Goal: Download file/media

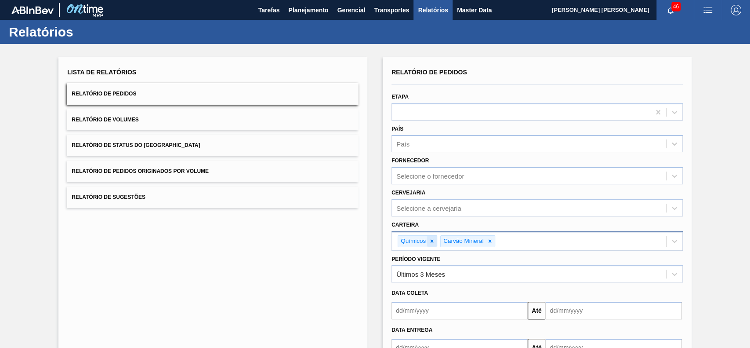
click at [431, 240] on icon at bounding box center [432, 241] width 3 height 3
click at [445, 240] on icon at bounding box center [447, 241] width 6 height 6
click at [457, 240] on div "option Carvão Mineral, deselected. Select is focused ,type to refine list, pres…" at bounding box center [537, 239] width 291 height 17
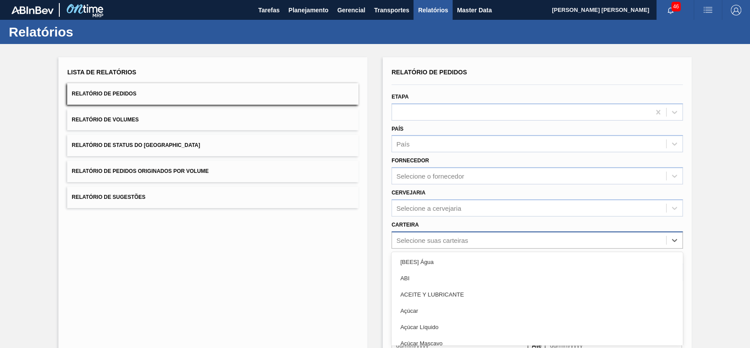
scroll to position [39, 0]
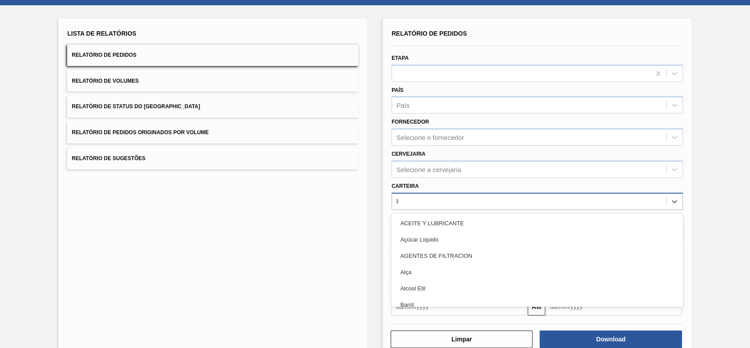
type input "lúpu"
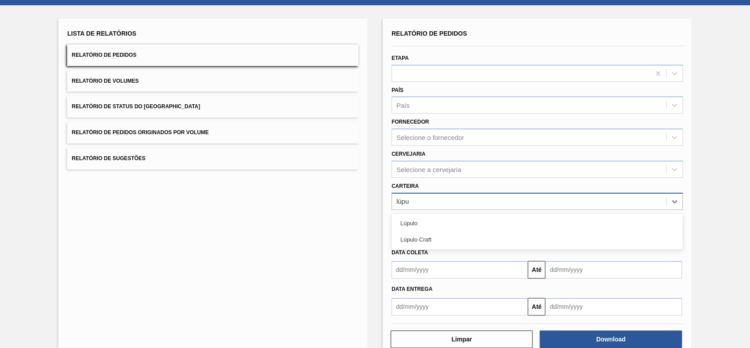
click at [451, 215] on div "Lúpulo" at bounding box center [537, 223] width 291 height 16
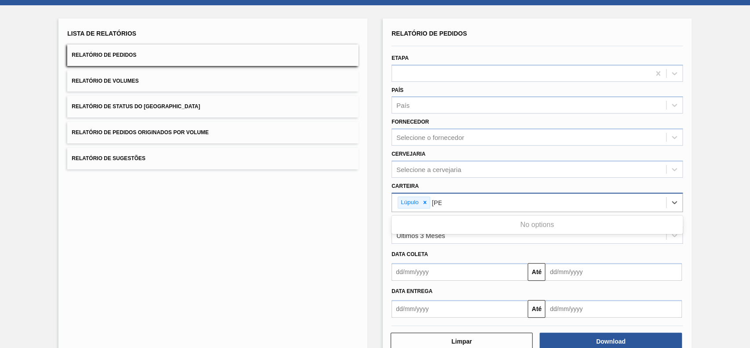
type input "lú"
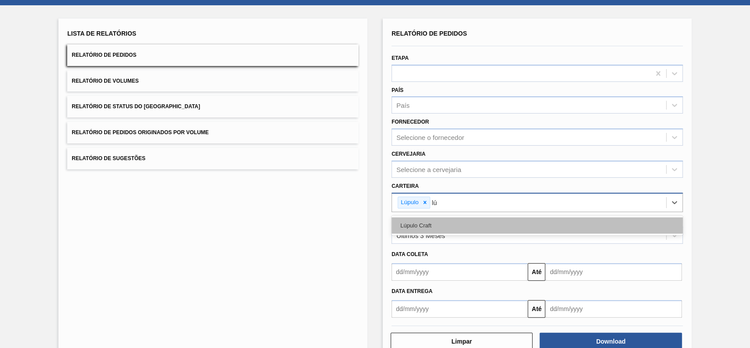
click at [461, 219] on div "Lúpulo Craft" at bounding box center [537, 225] width 291 height 16
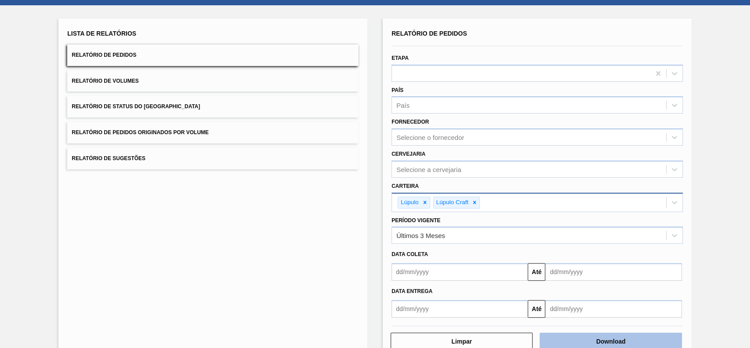
click at [589, 332] on button "Download" at bounding box center [611, 341] width 142 height 18
click at [394, 218] on label "Período Vigente" at bounding box center [416, 220] width 49 height 6
click at [397, 232] on Vigente "Período Vigente" at bounding box center [397, 235] width 1 height 7
click at [575, 343] on button "Download" at bounding box center [611, 341] width 142 height 18
click at [233, 112] on button "Relatório de Status do [GEOGRAPHIC_DATA]" at bounding box center [212, 107] width 291 height 22
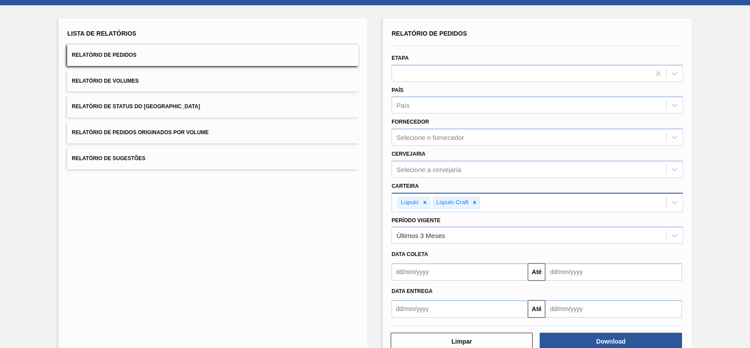
scroll to position [0, 0]
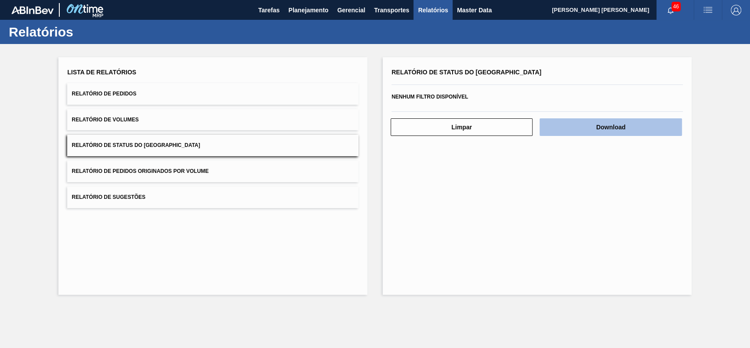
click at [579, 128] on button "Download" at bounding box center [611, 127] width 142 height 18
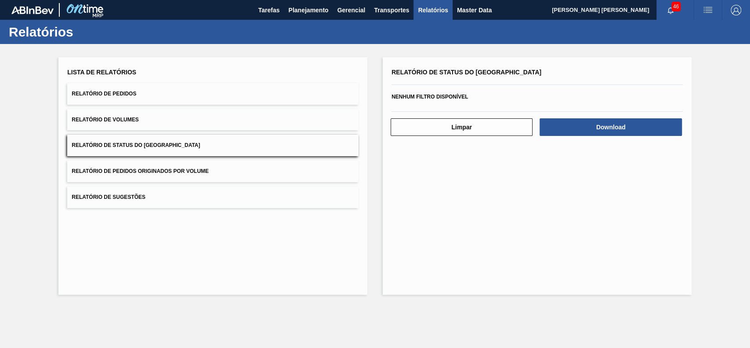
drag, startPoint x: 451, startPoint y: 215, endPoint x: 447, endPoint y: 220, distance: 6.9
click at [451, 215] on div "Relatório de Status do Estoque Nenhum filtro disponível Limpar Download" at bounding box center [537, 175] width 309 height 237
click at [214, 99] on button "Relatório de Pedidos" at bounding box center [212, 94] width 291 height 22
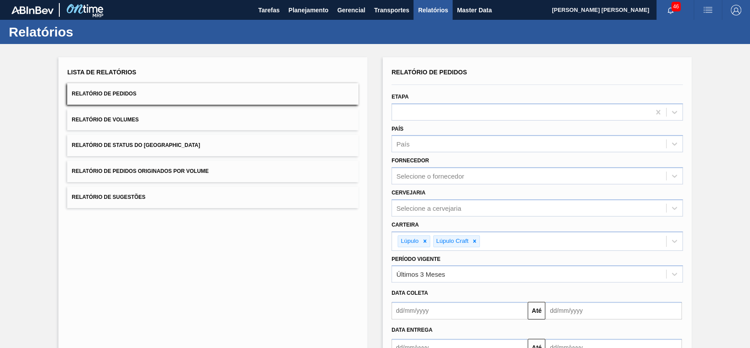
scroll to position [60, 0]
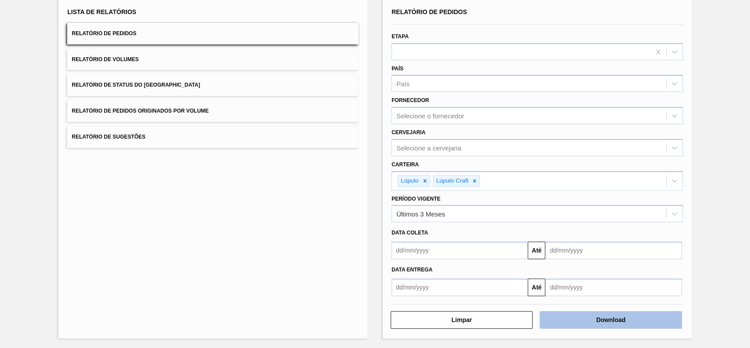
click at [582, 313] on button "Download" at bounding box center [611, 320] width 142 height 18
